Goal: Check status: Check status

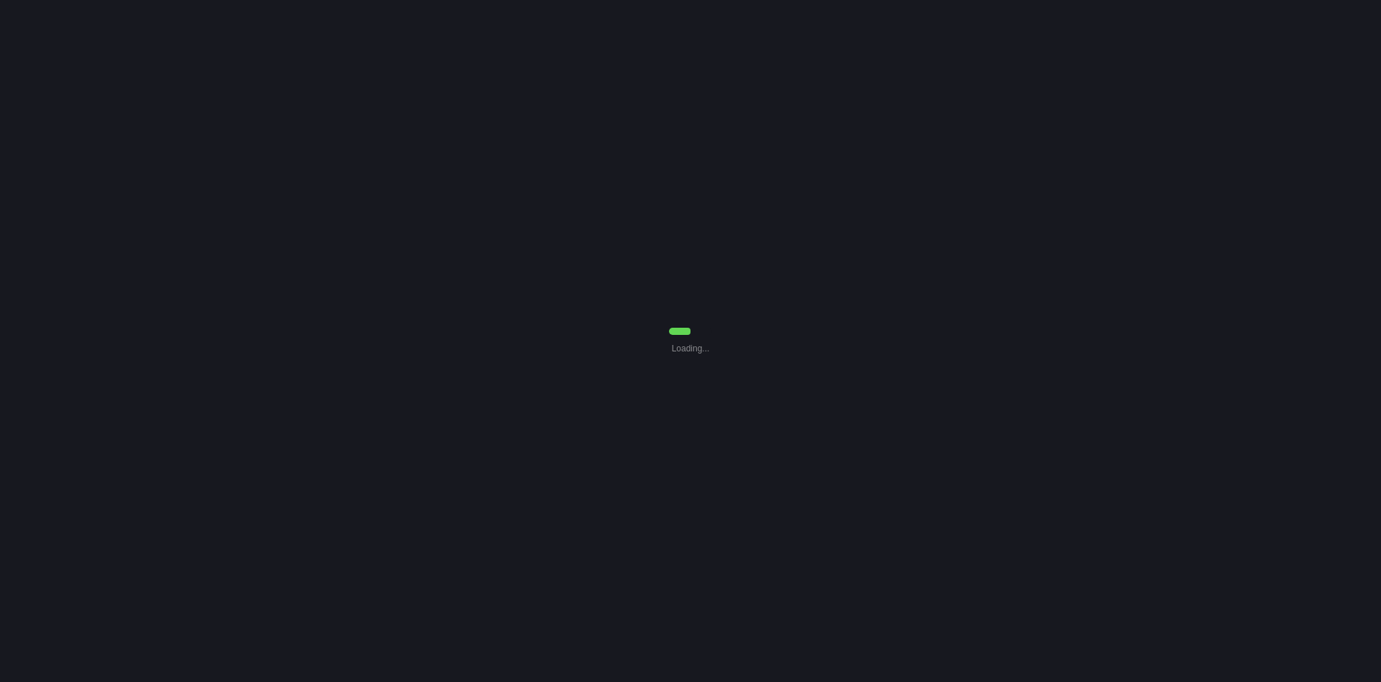
select select "0"
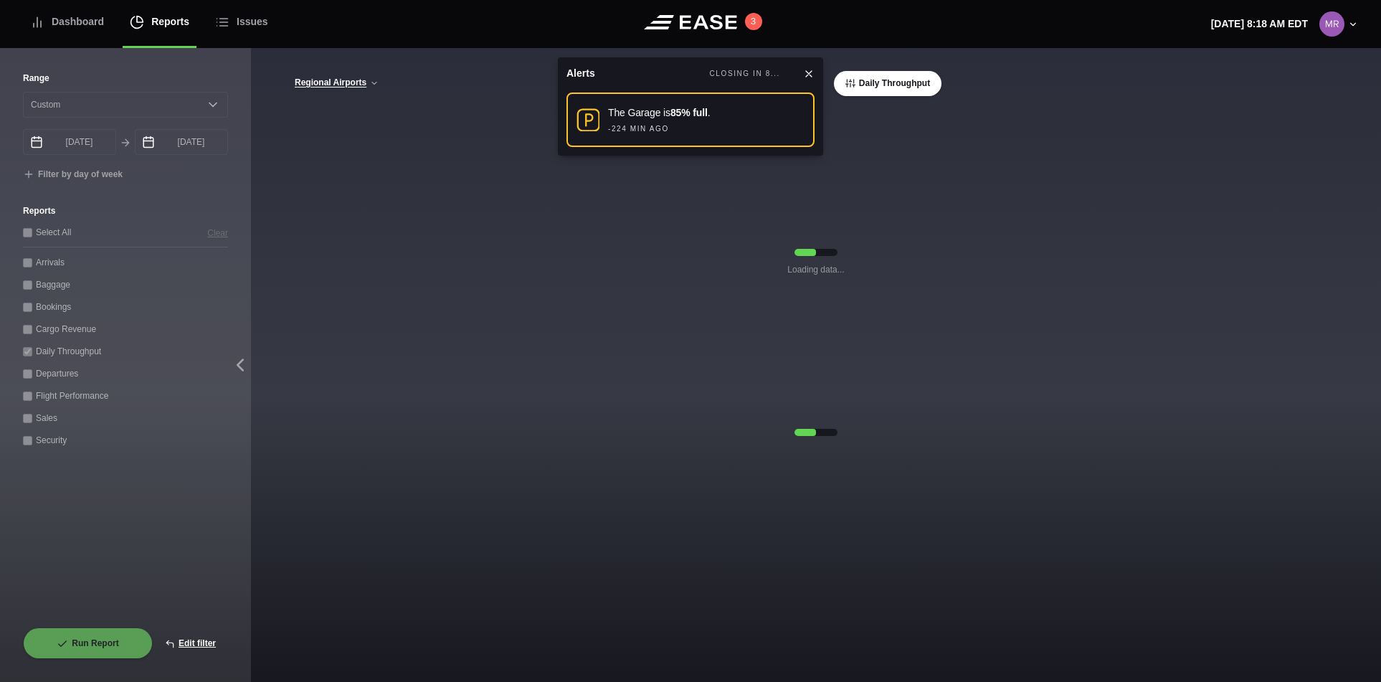
click at [806, 76] on icon at bounding box center [809, 74] width 6 height 6
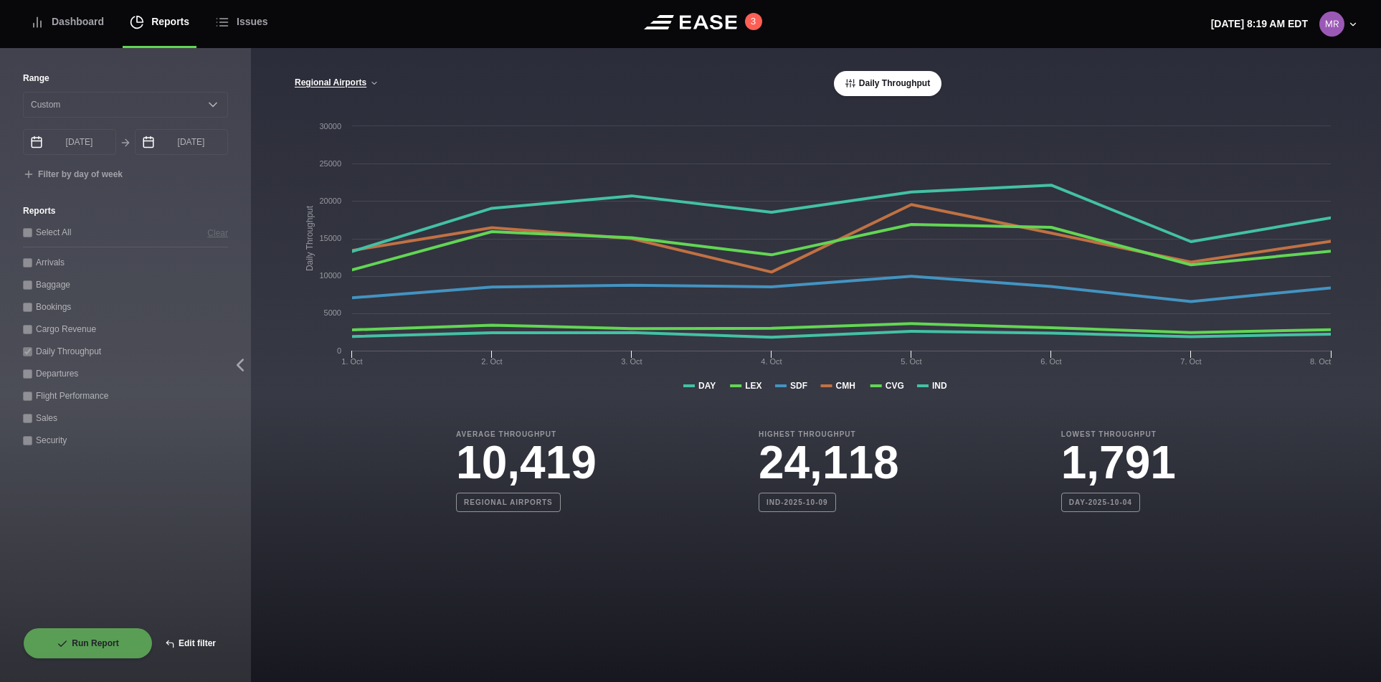
click at [191, 638] on button "Edit filter" at bounding box center [190, 643] width 75 height 32
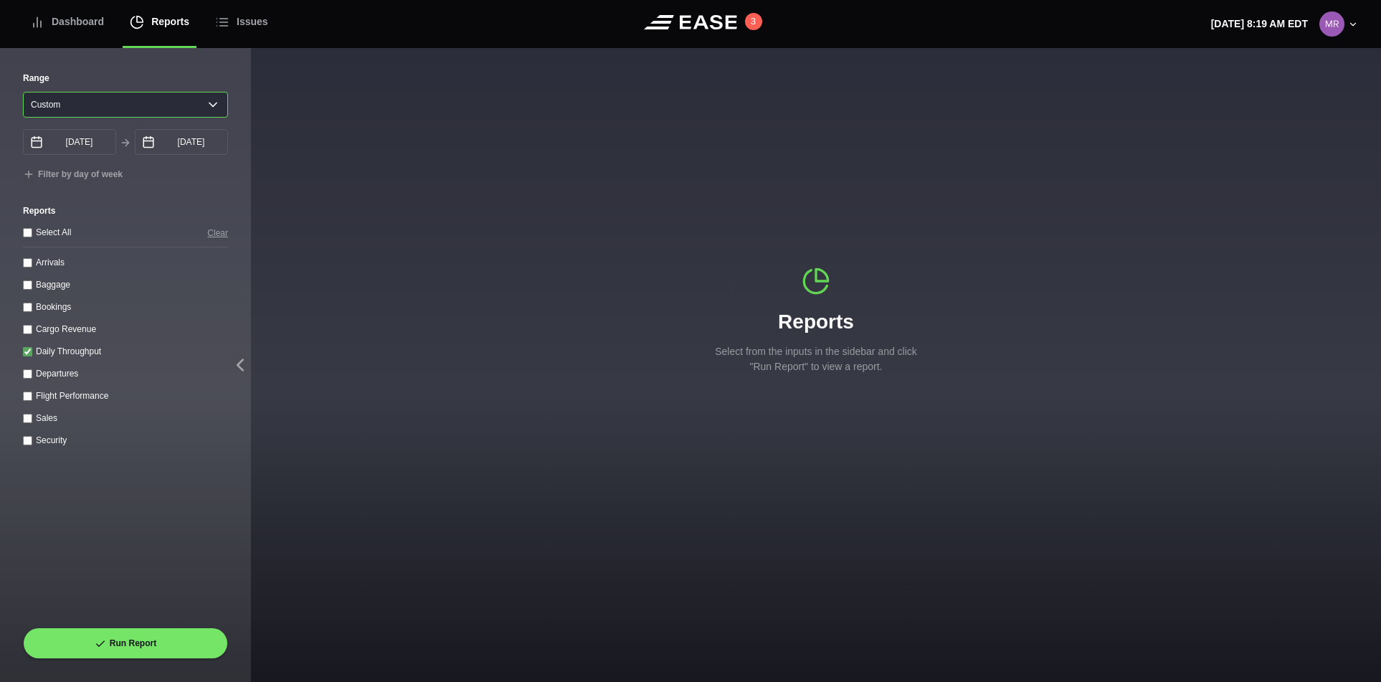
click at [209, 109] on select "Yesterday Last 7 days Last 14 days Last 30 days Last 6 weeks Custom" at bounding box center [125, 105] width 205 height 26
select select "7"
click at [23, 92] on select "Yesterday Last 7 days Last 14 days Last 30 days Last 6 weeks Custom" at bounding box center [125, 105] width 205 height 26
type input "10/03/2025"
type input "10/10/2025"
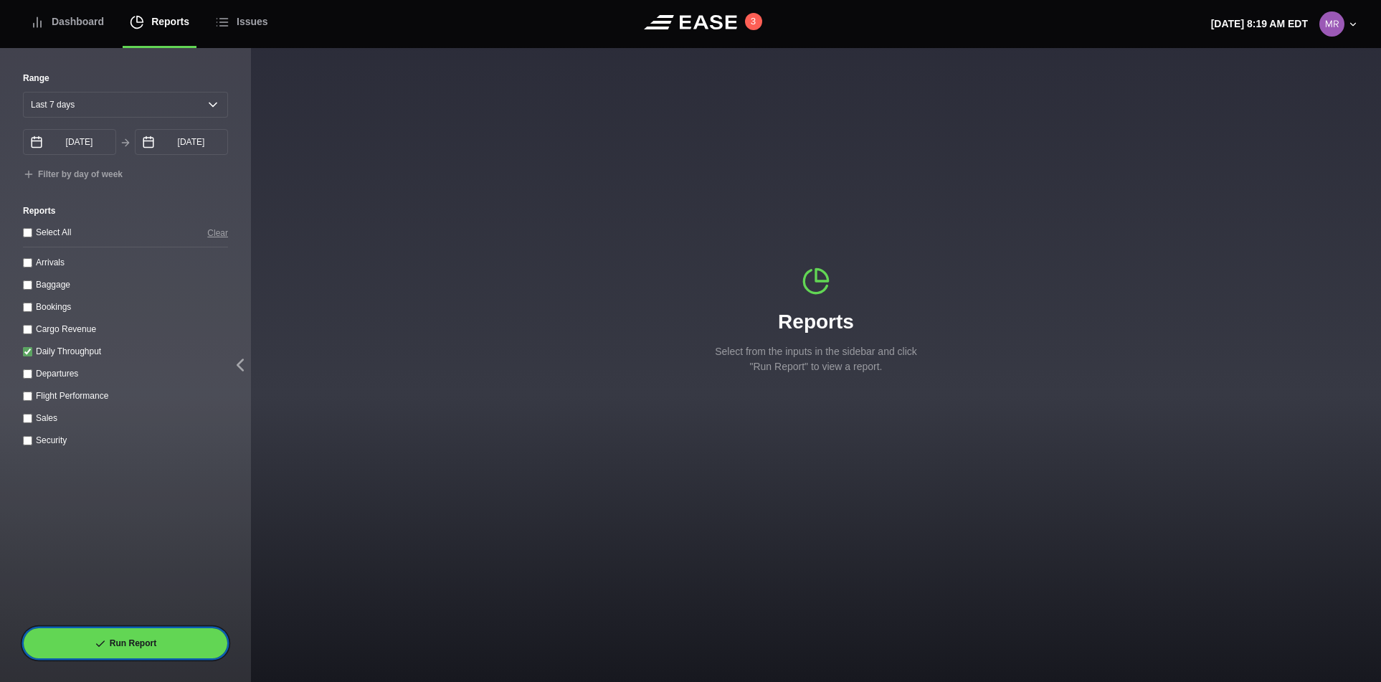
click at [114, 642] on button "Run Report" at bounding box center [125, 643] width 205 height 32
select select "7"
